Goal: Check status: Check status

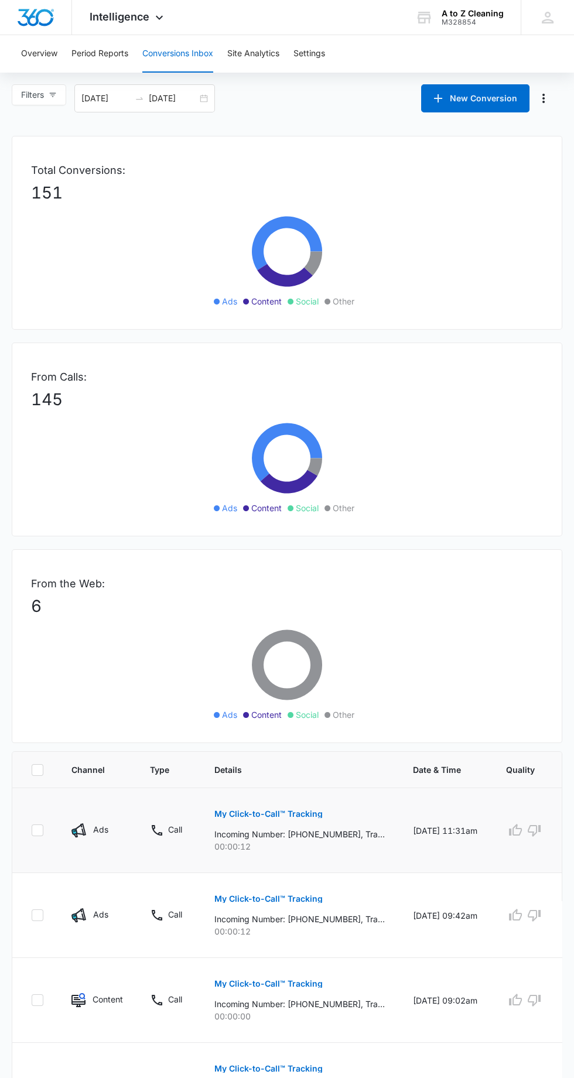
click at [303, 815] on p "My Click-to-Call™ Tracking" at bounding box center [268, 814] width 108 height 8
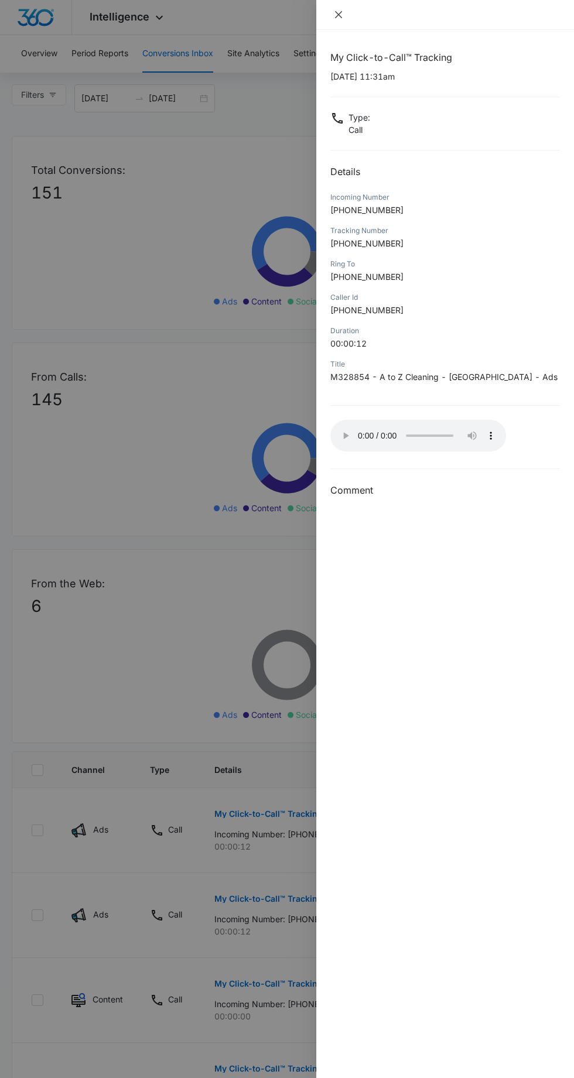
click at [338, 14] on icon "close" at bounding box center [338, 14] width 7 height 7
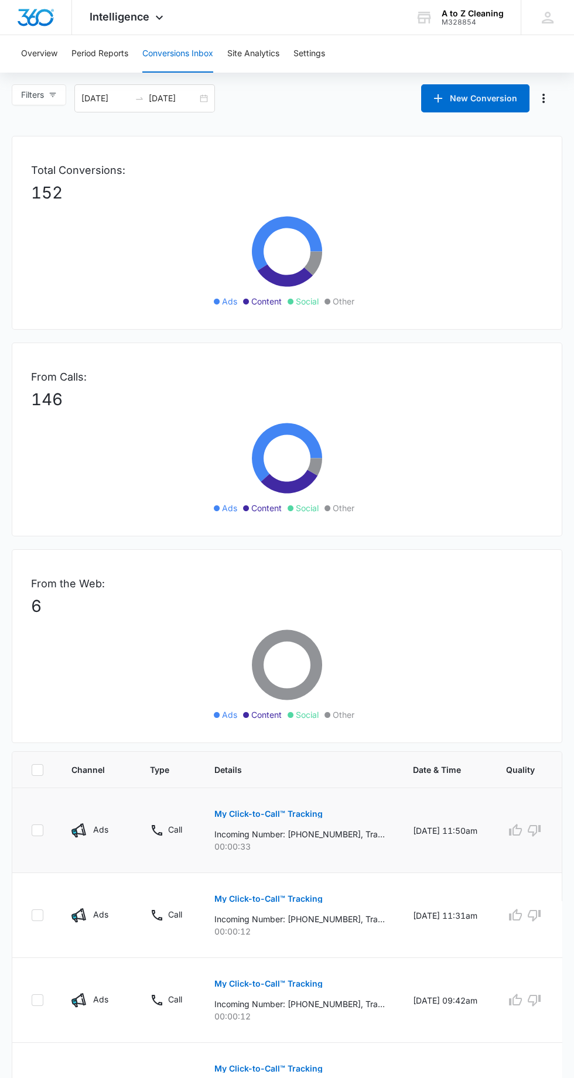
click at [304, 805] on button "My Click-to-Call™ Tracking" at bounding box center [268, 814] width 108 height 28
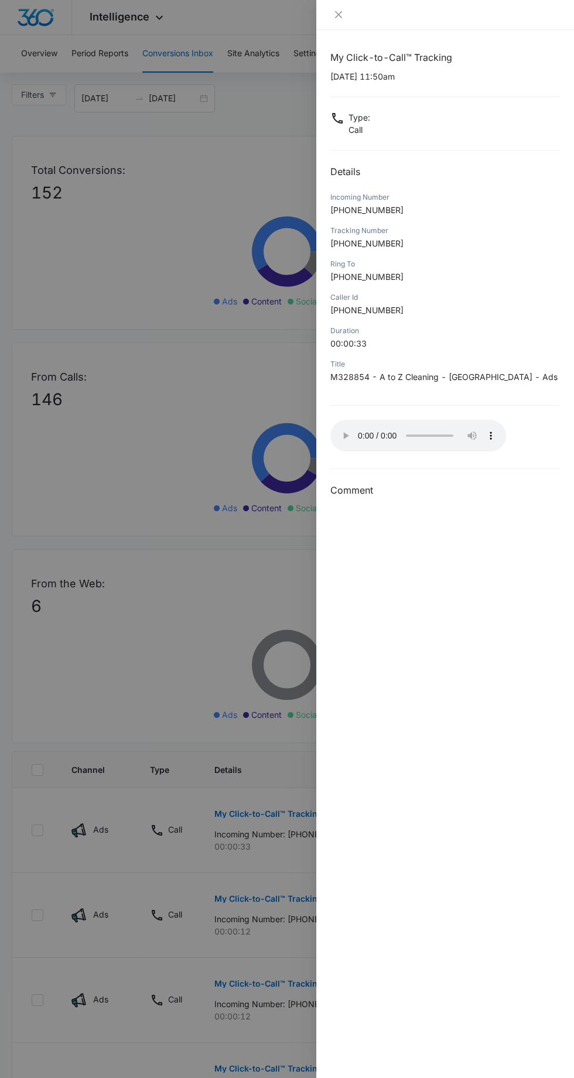
click at [319, 426] on div "My Click-to-Call™ Tracking [DATE] 11:50am Type : Call Details Incoming Number […" at bounding box center [445, 554] width 258 height 1048
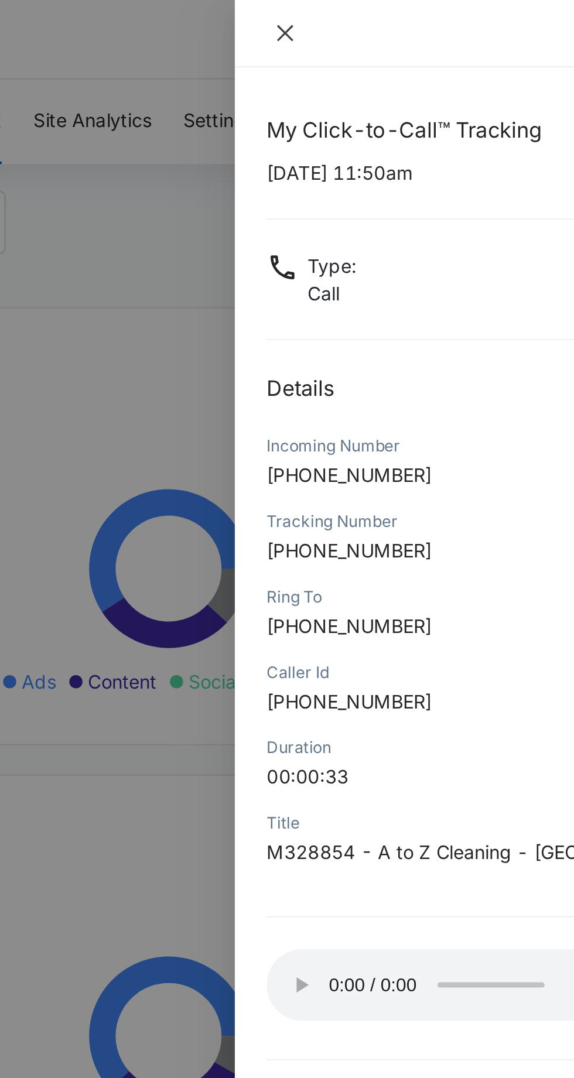
click at [339, 15] on icon "close" at bounding box center [338, 14] width 9 height 9
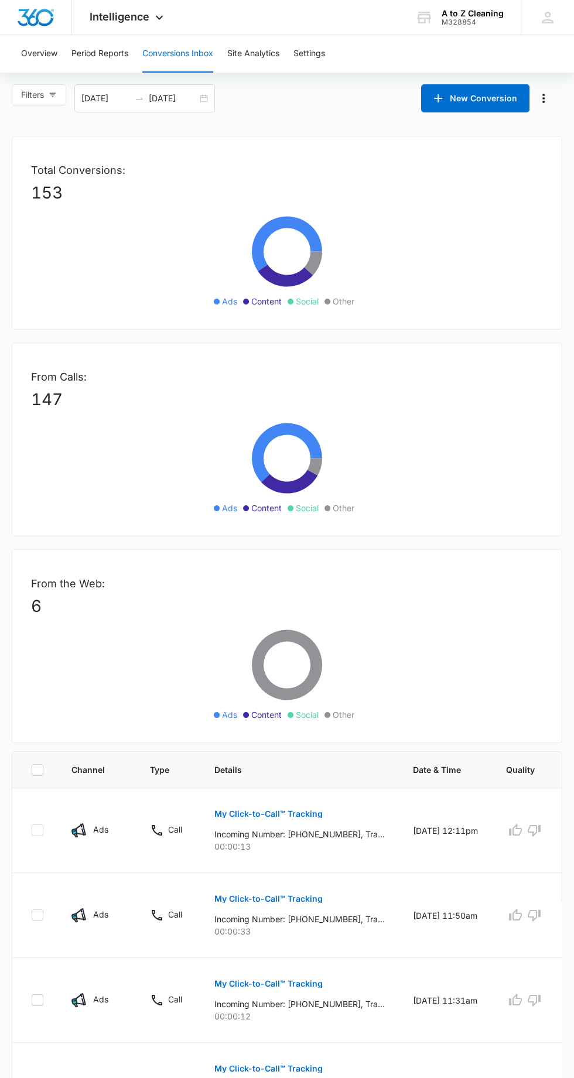
click at [298, 781] on th "Details" at bounding box center [299, 770] width 199 height 36
